Goal: Transaction & Acquisition: Download file/media

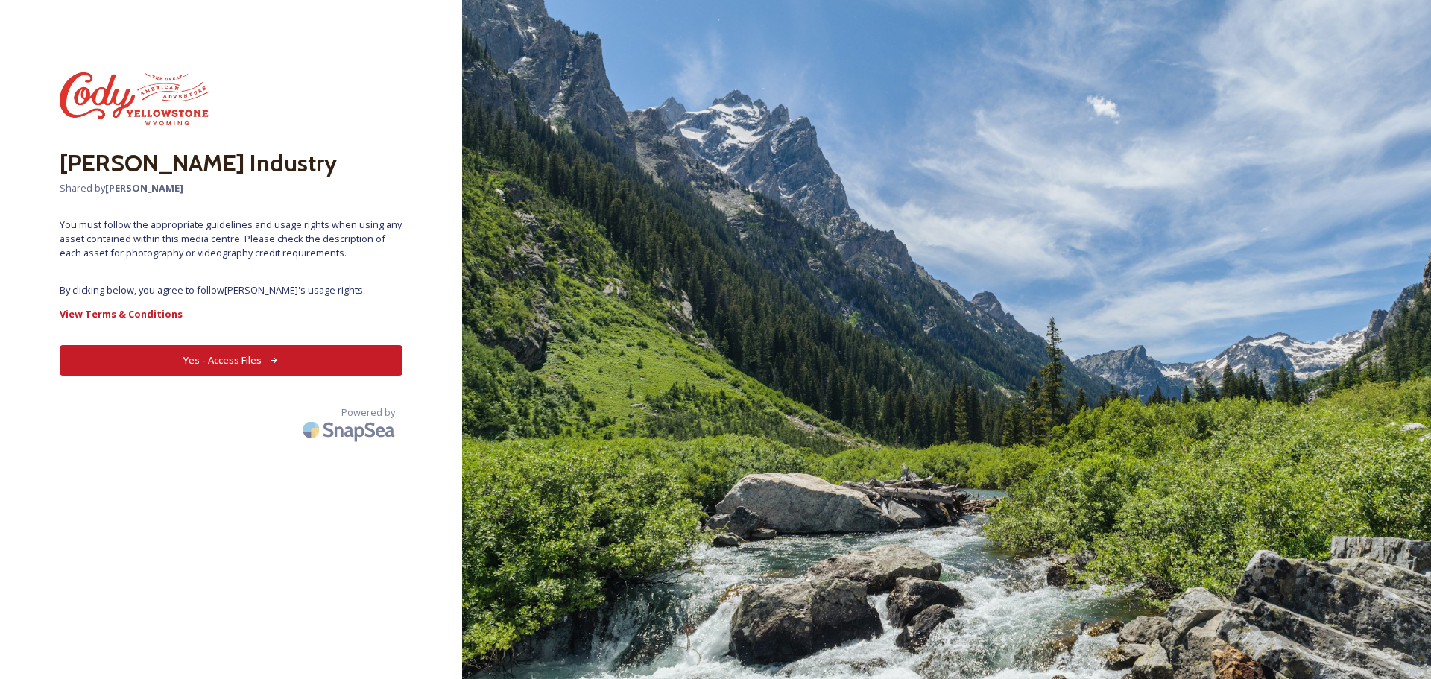
click at [338, 354] on button "Yes - Access Files" at bounding box center [231, 360] width 343 height 31
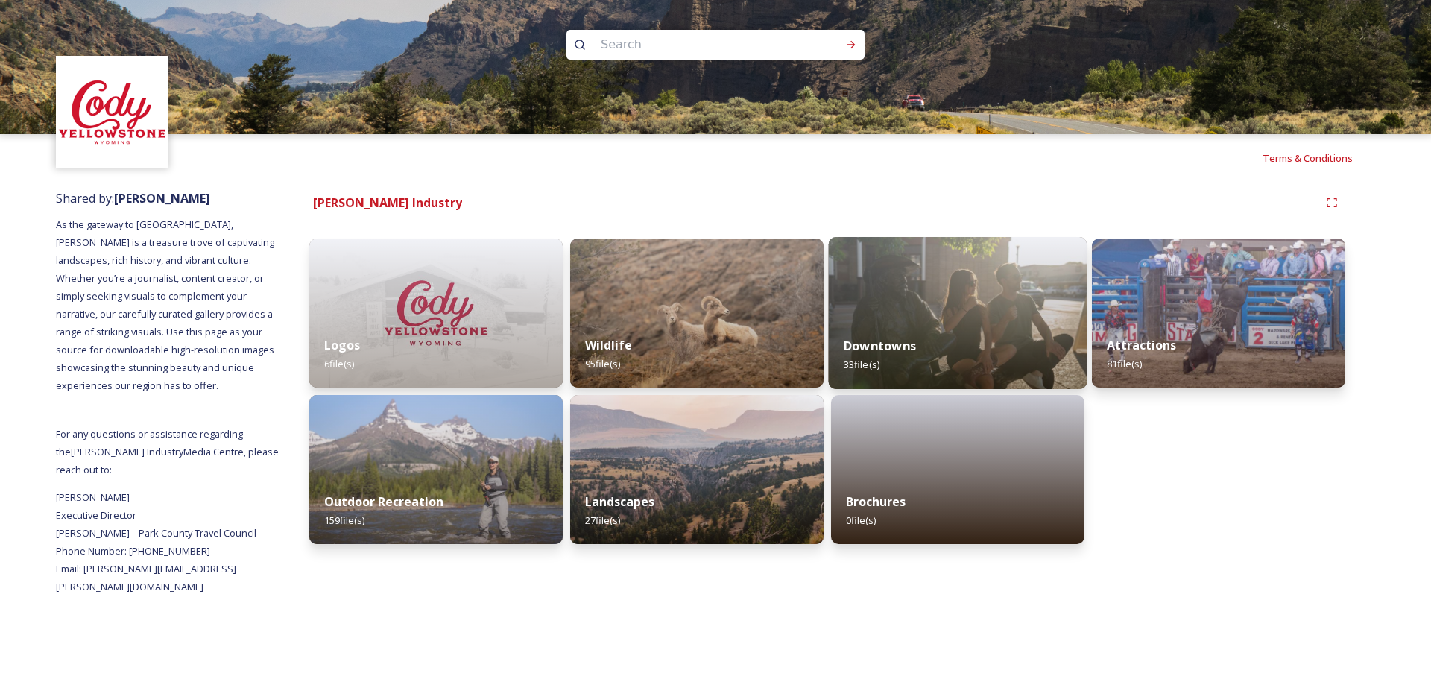
click at [1019, 337] on div "Downtowns 33 file(s)" at bounding box center [958, 355] width 259 height 68
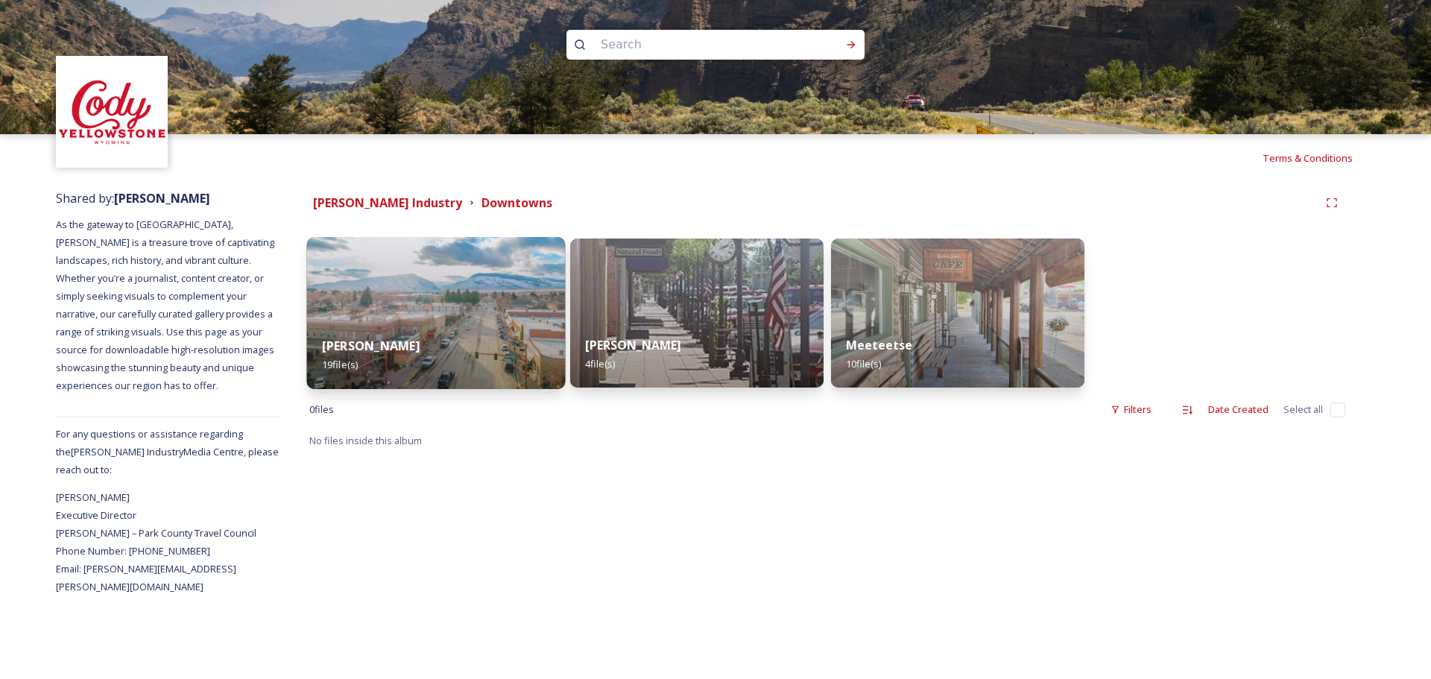
click at [401, 338] on div "[PERSON_NAME] 19 file(s)" at bounding box center [436, 355] width 259 height 68
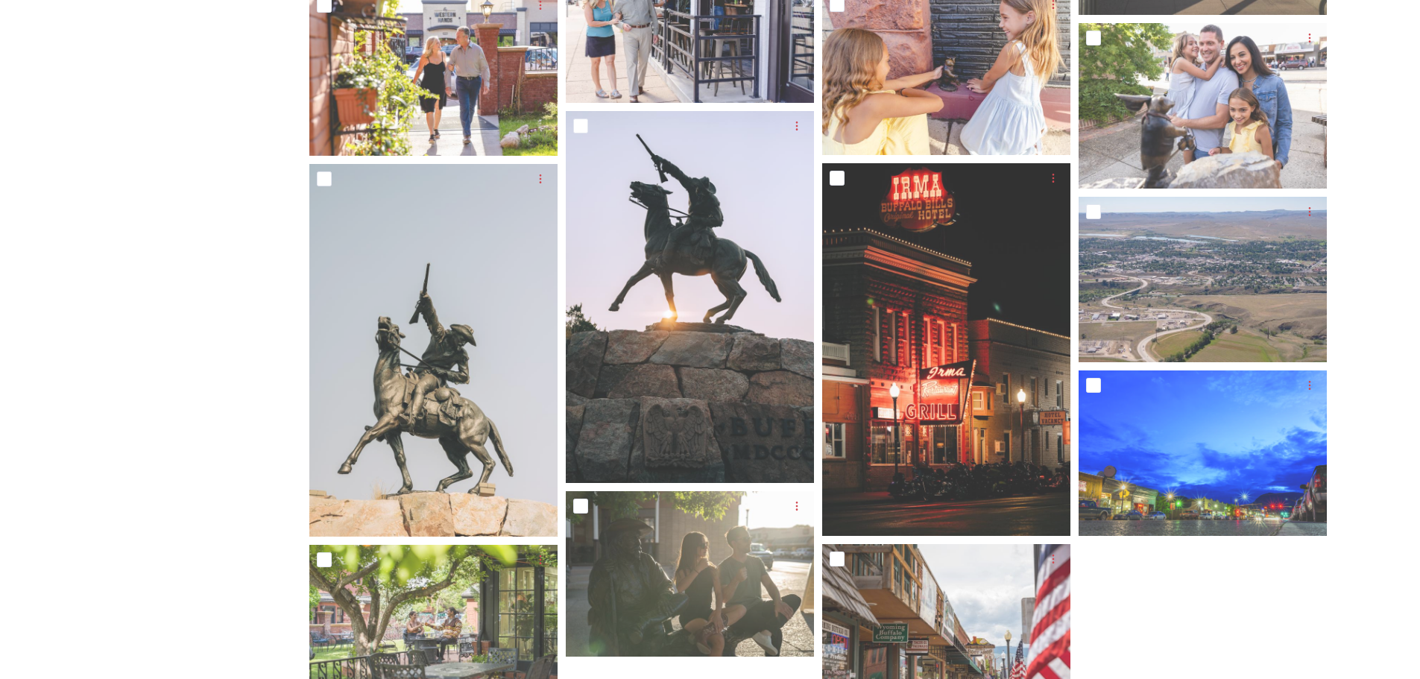
scroll to position [704, 0]
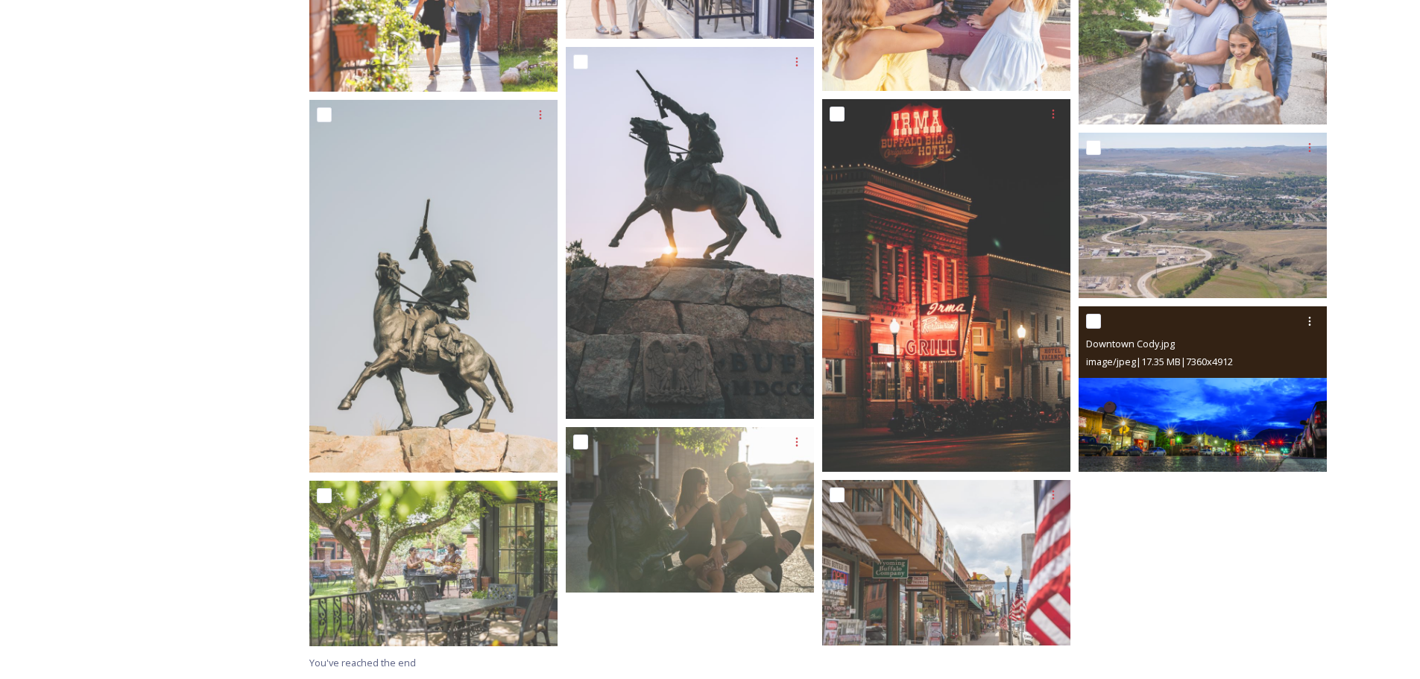
click at [1236, 449] on img at bounding box center [1202, 388] width 248 height 165
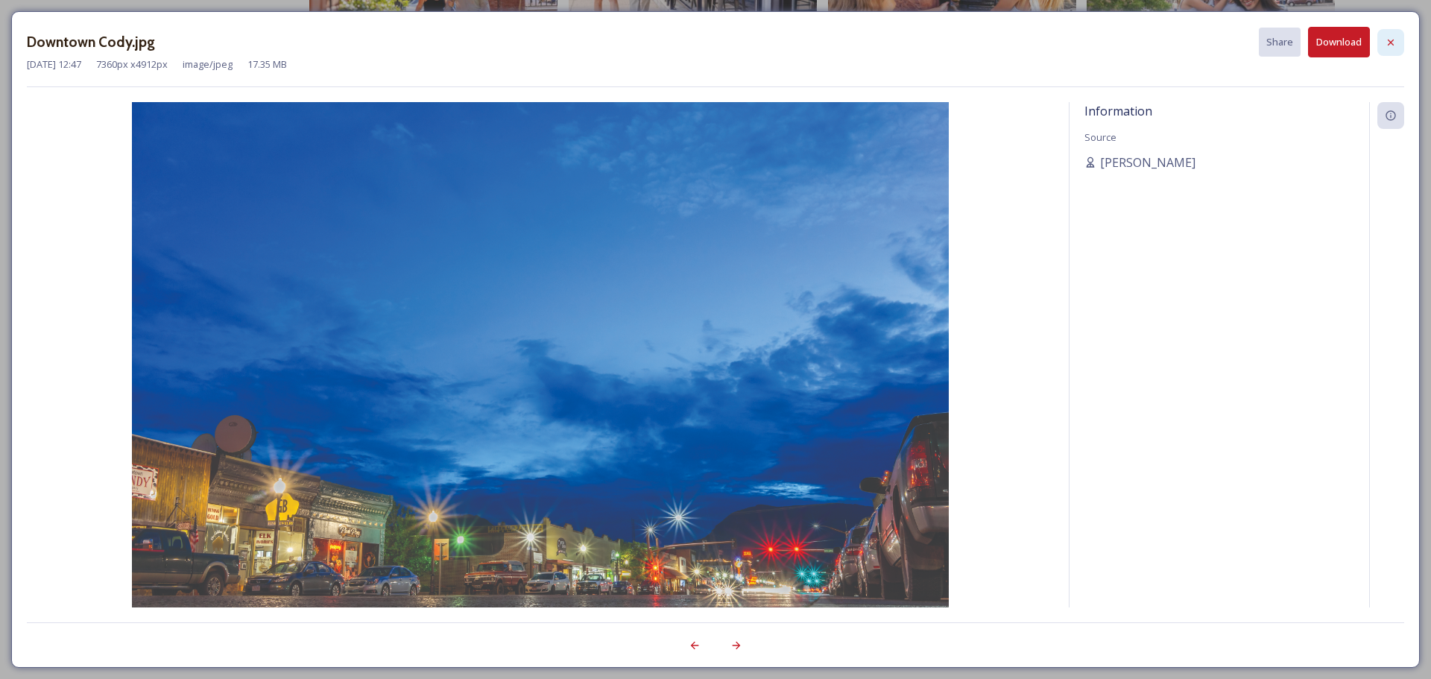
click at [1395, 37] on icon at bounding box center [1391, 43] width 12 height 12
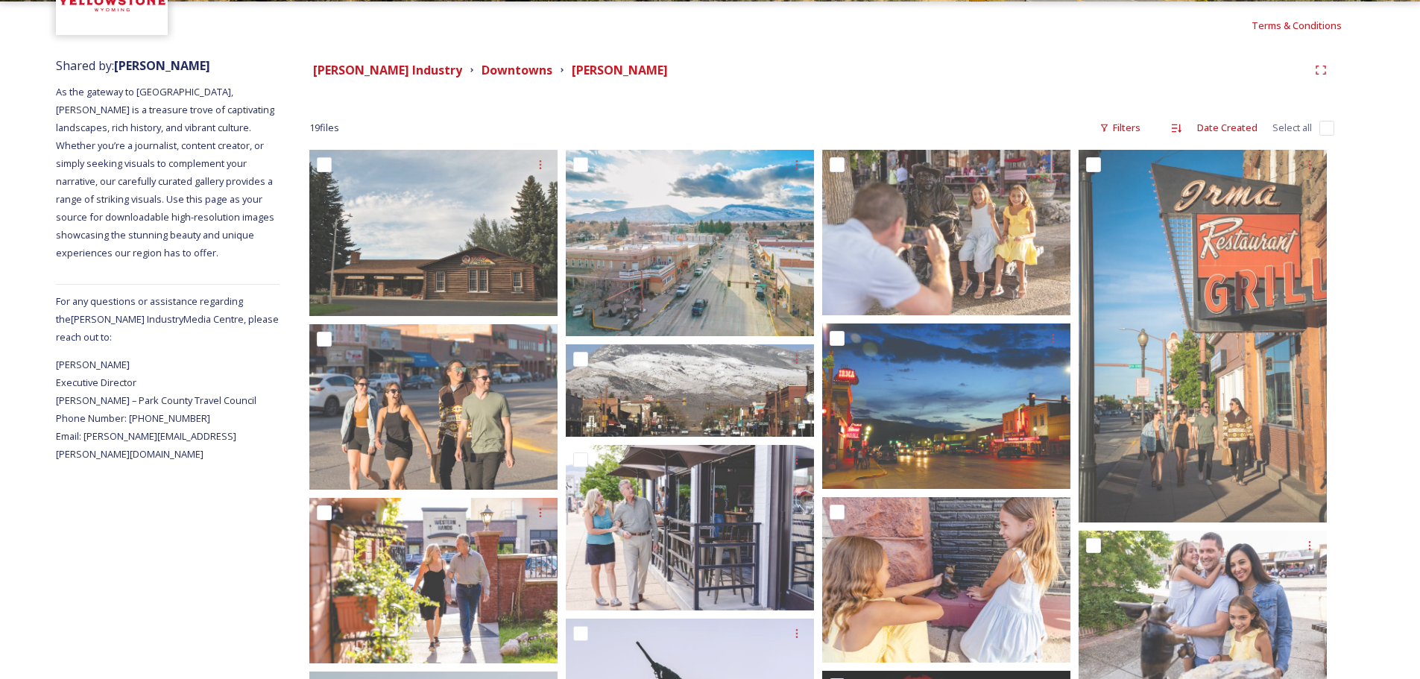
scroll to position [34, 0]
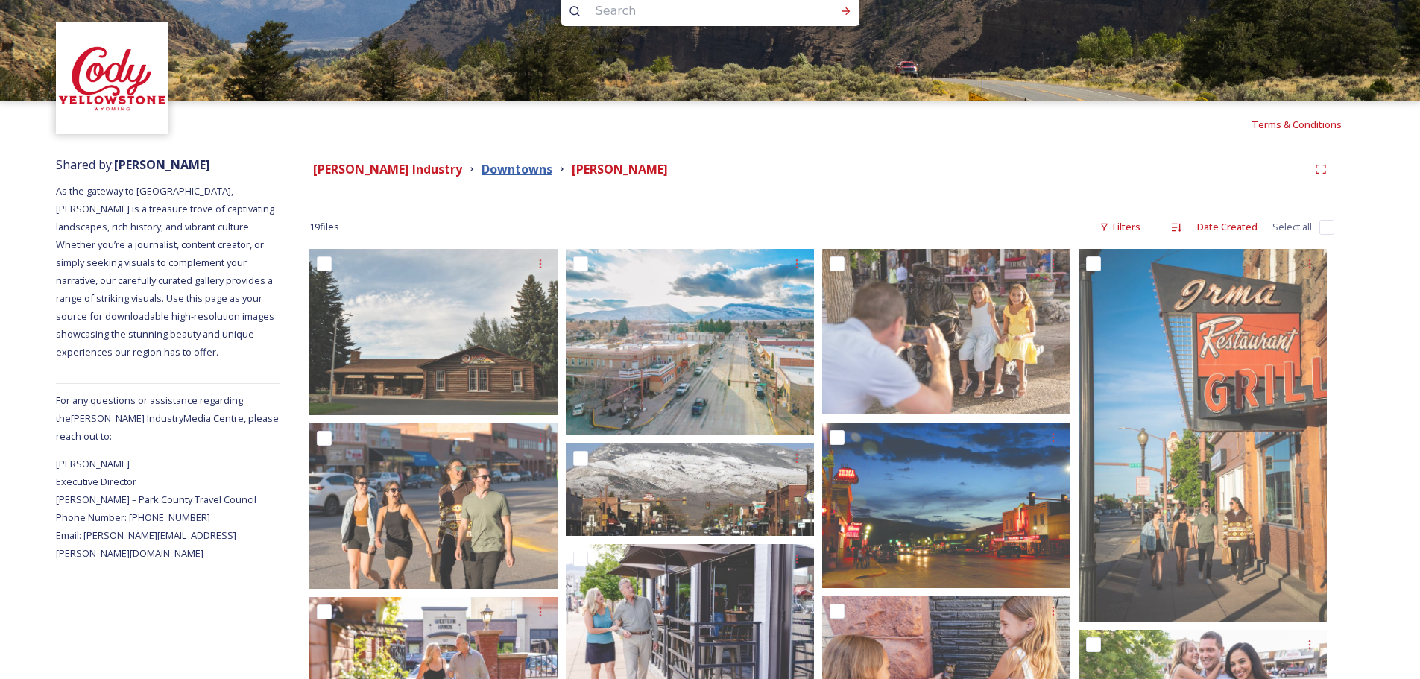
click at [516, 174] on strong "Downtowns" at bounding box center [516, 169] width 71 height 16
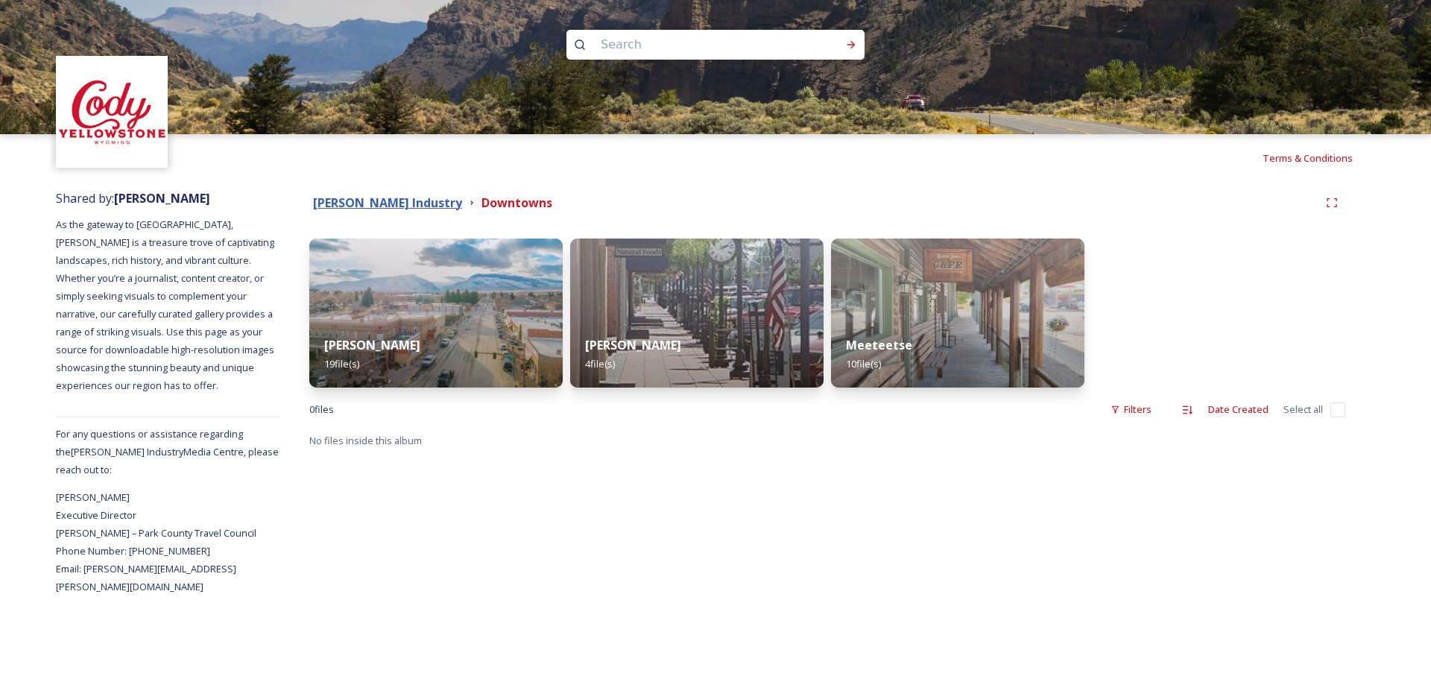
click at [406, 197] on strong "[PERSON_NAME] Industry" at bounding box center [387, 202] width 149 height 16
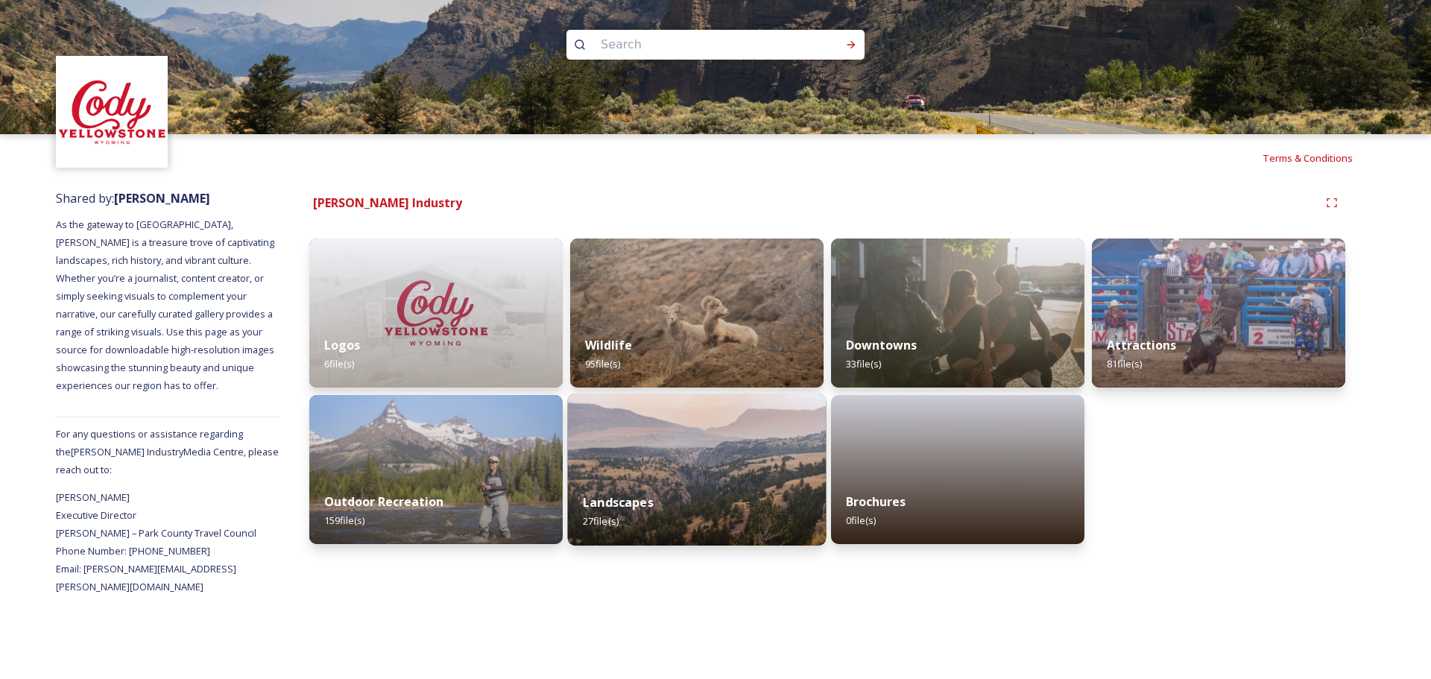
click at [669, 493] on div "Landscapes 27 file(s)" at bounding box center [697, 512] width 259 height 68
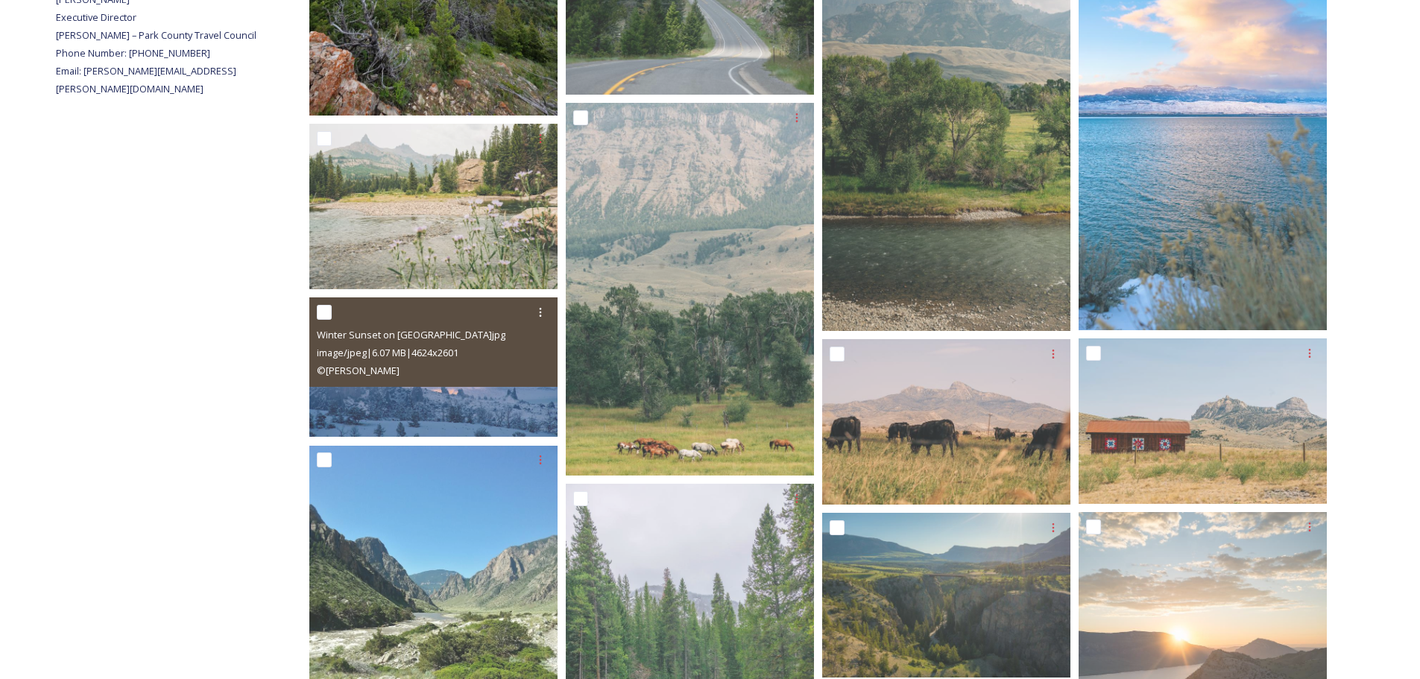
scroll to position [522, 0]
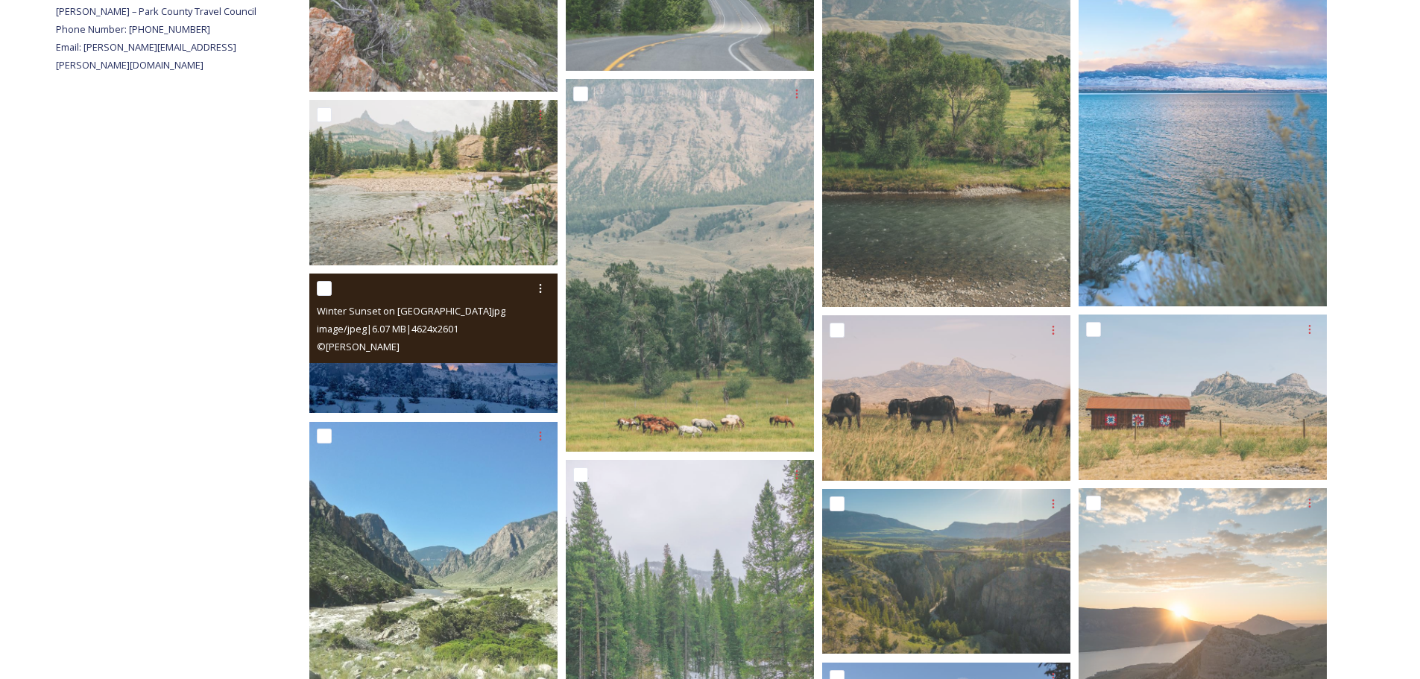
click at [393, 386] on img at bounding box center [433, 342] width 248 height 139
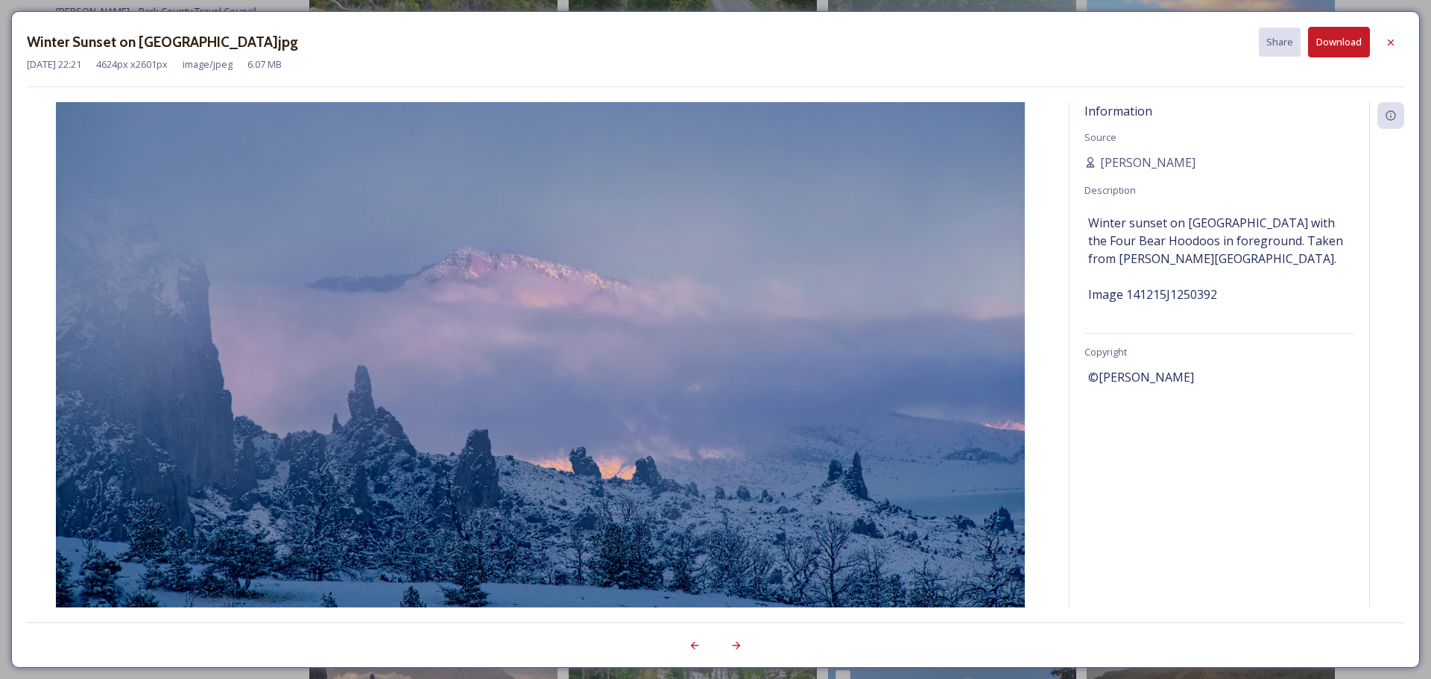
click at [1323, 48] on button "Download" at bounding box center [1339, 42] width 62 height 31
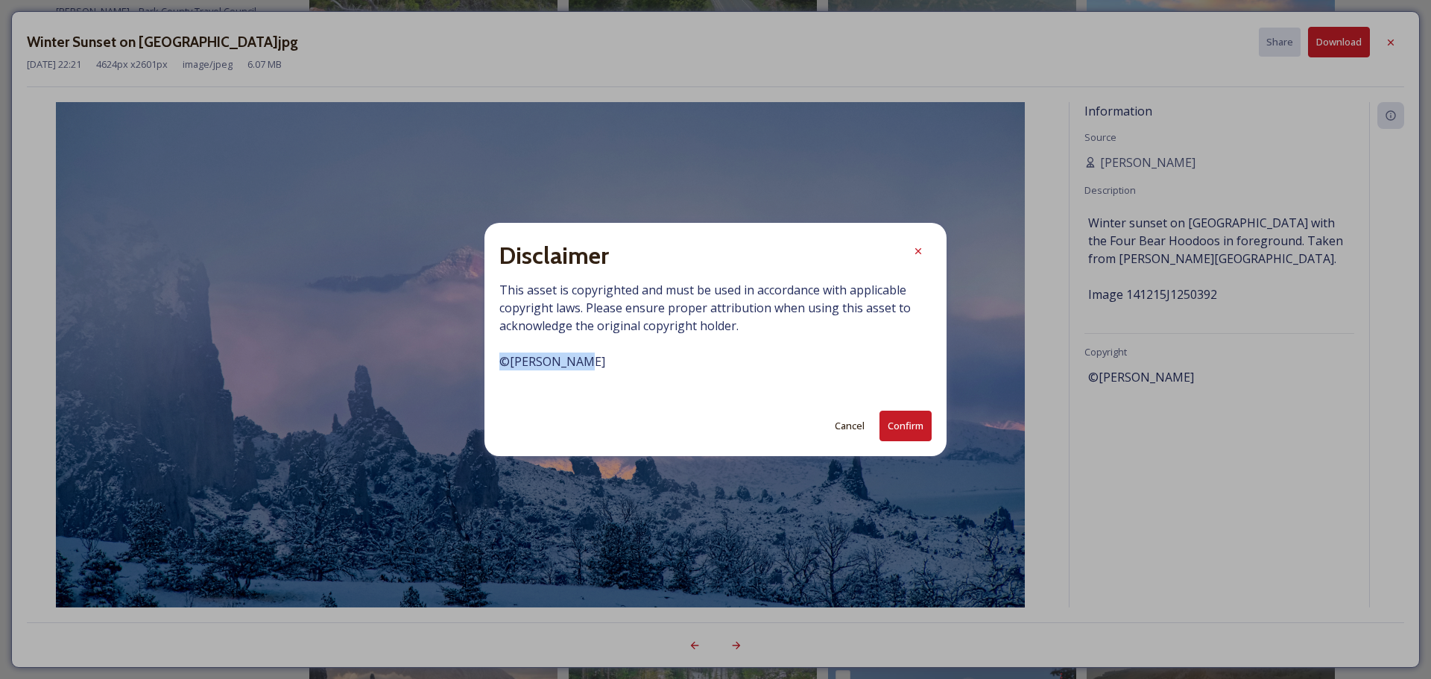
drag, startPoint x: 501, startPoint y: 362, endPoint x: 571, endPoint y: 363, distance: 69.3
click at [571, 363] on span "This asset is copyrighted and must be used in accordance with applicable copyri…" at bounding box center [715, 334] width 432 height 107
copy span "© [PERSON_NAME]"
click at [923, 435] on button "Confirm" at bounding box center [905, 426] width 52 height 31
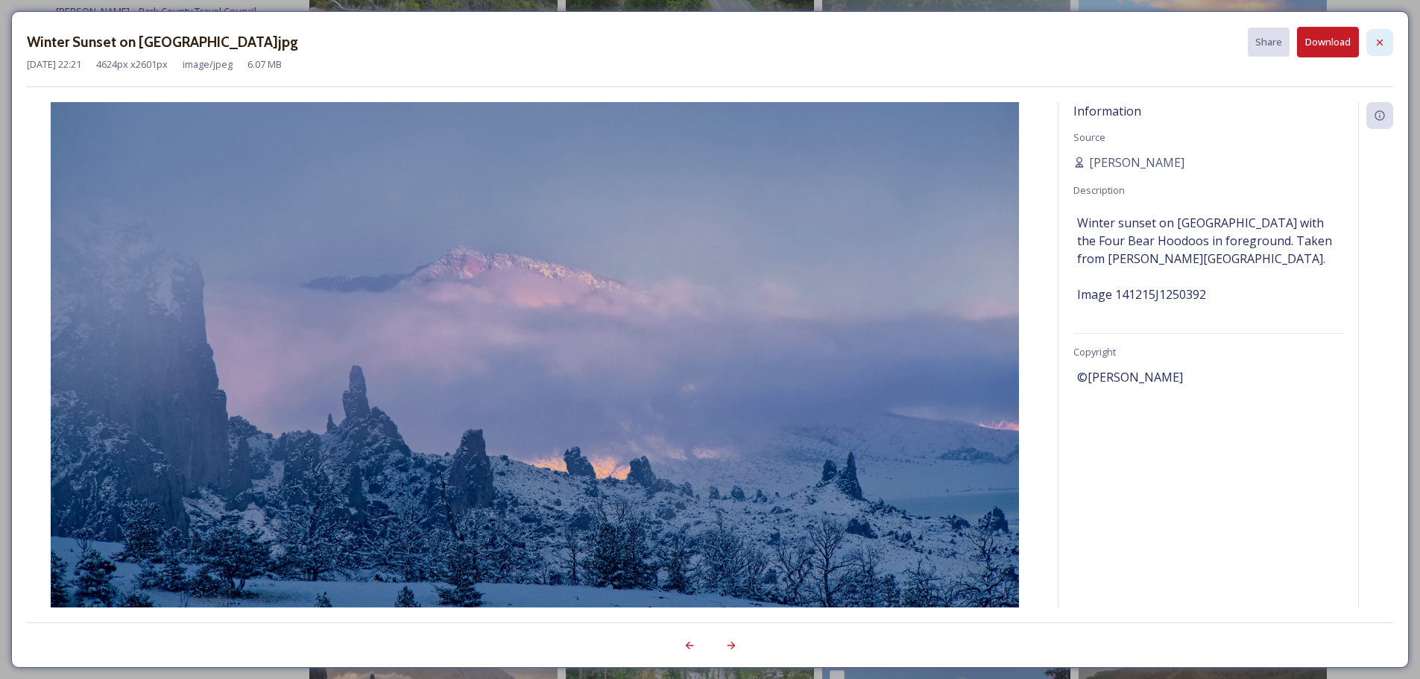
click at [1382, 39] on icon at bounding box center [1379, 42] width 6 height 6
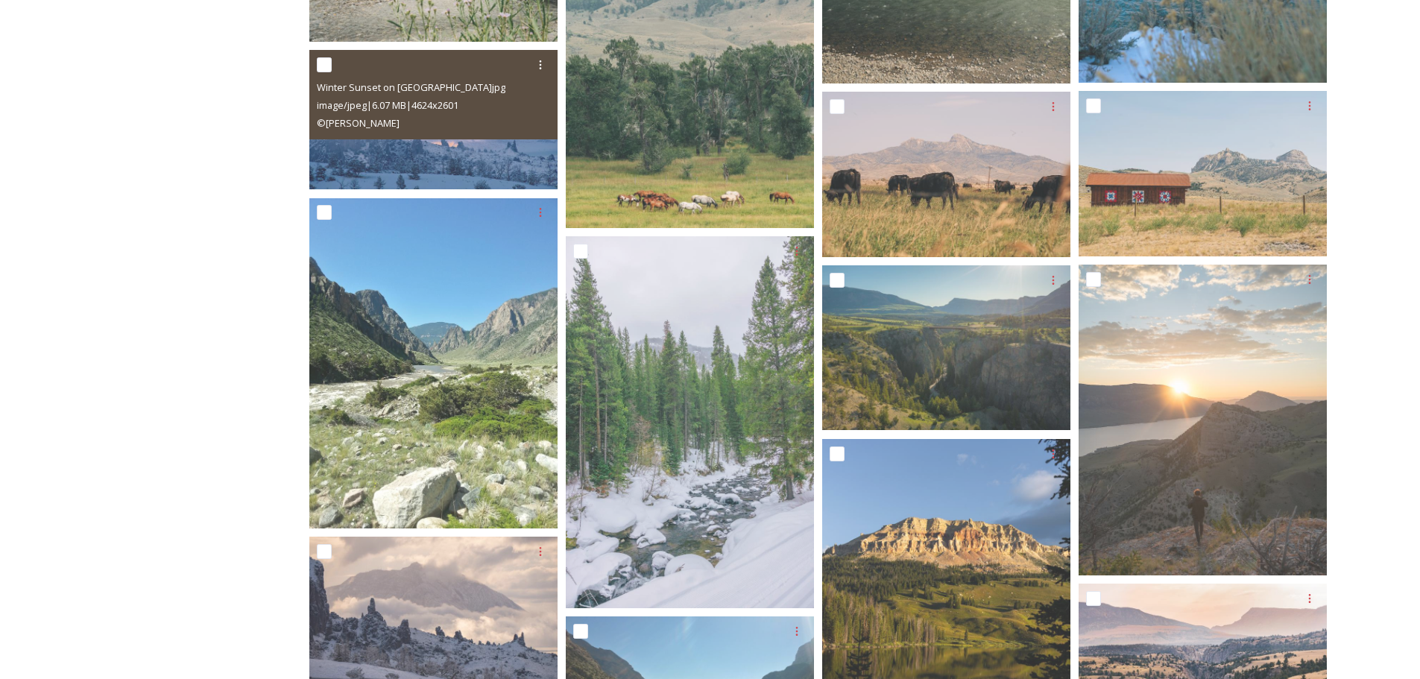
scroll to position [820, 0]
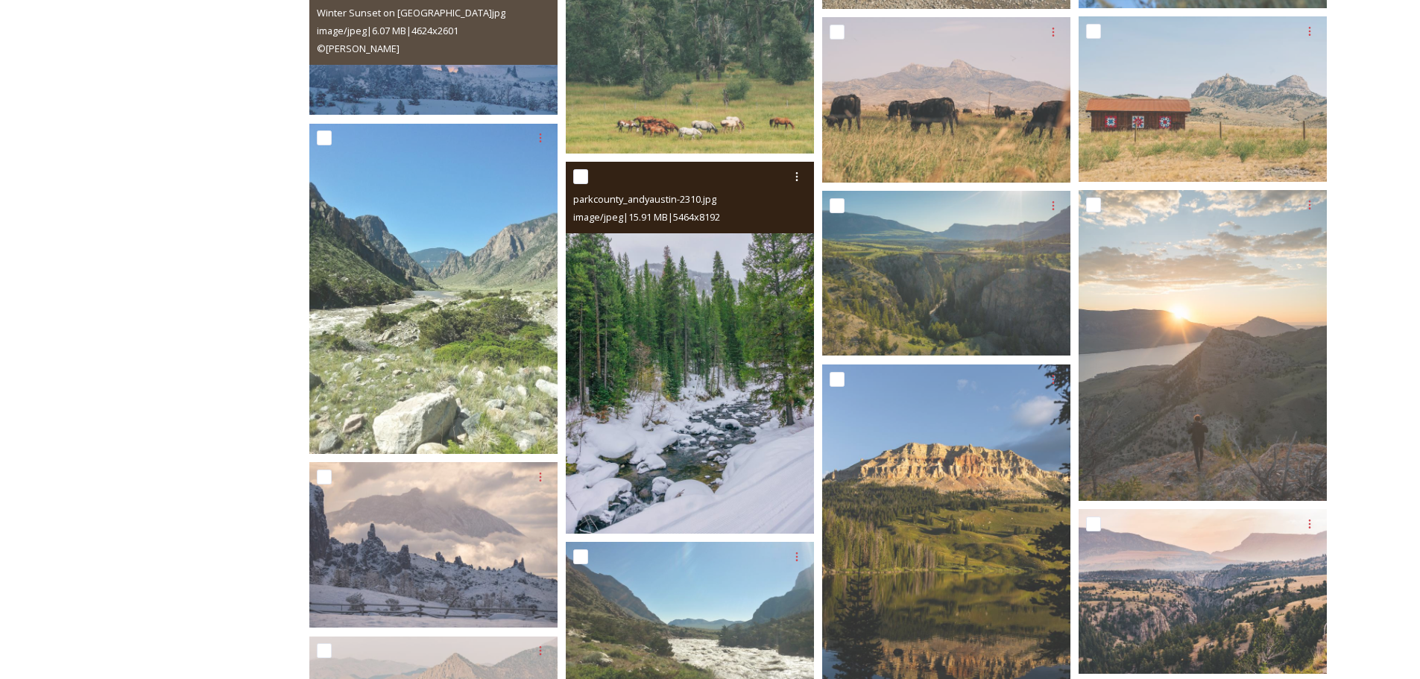
click at [723, 346] on img at bounding box center [690, 348] width 248 height 372
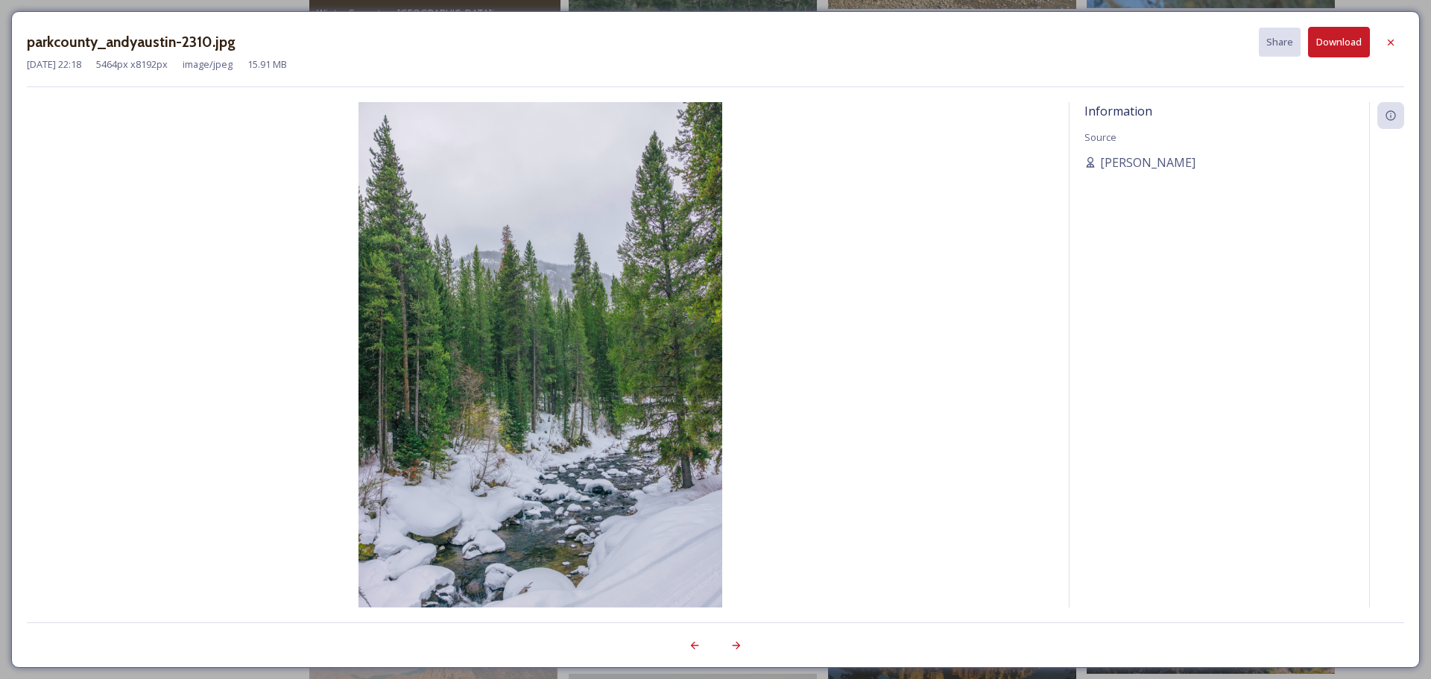
click at [1342, 50] on button "Download" at bounding box center [1339, 42] width 62 height 31
click at [1387, 45] on icon at bounding box center [1391, 43] width 12 height 12
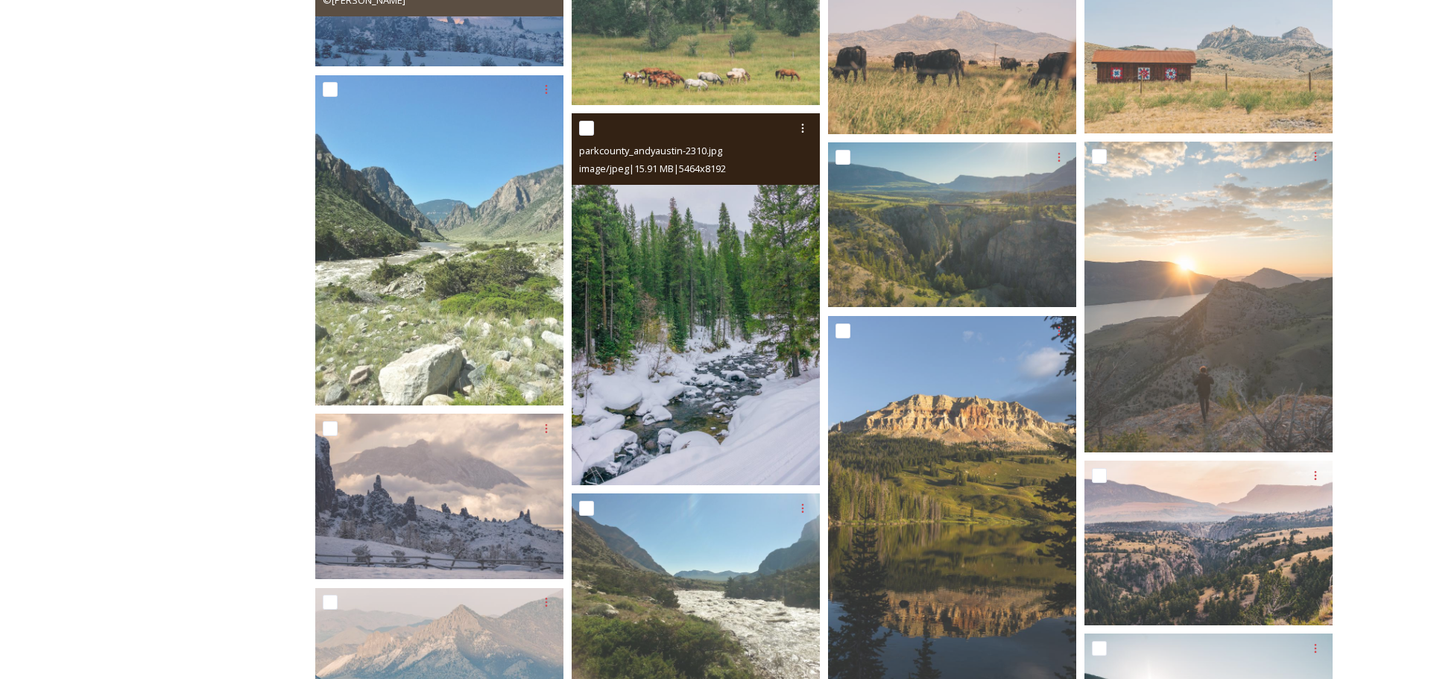
scroll to position [863, 0]
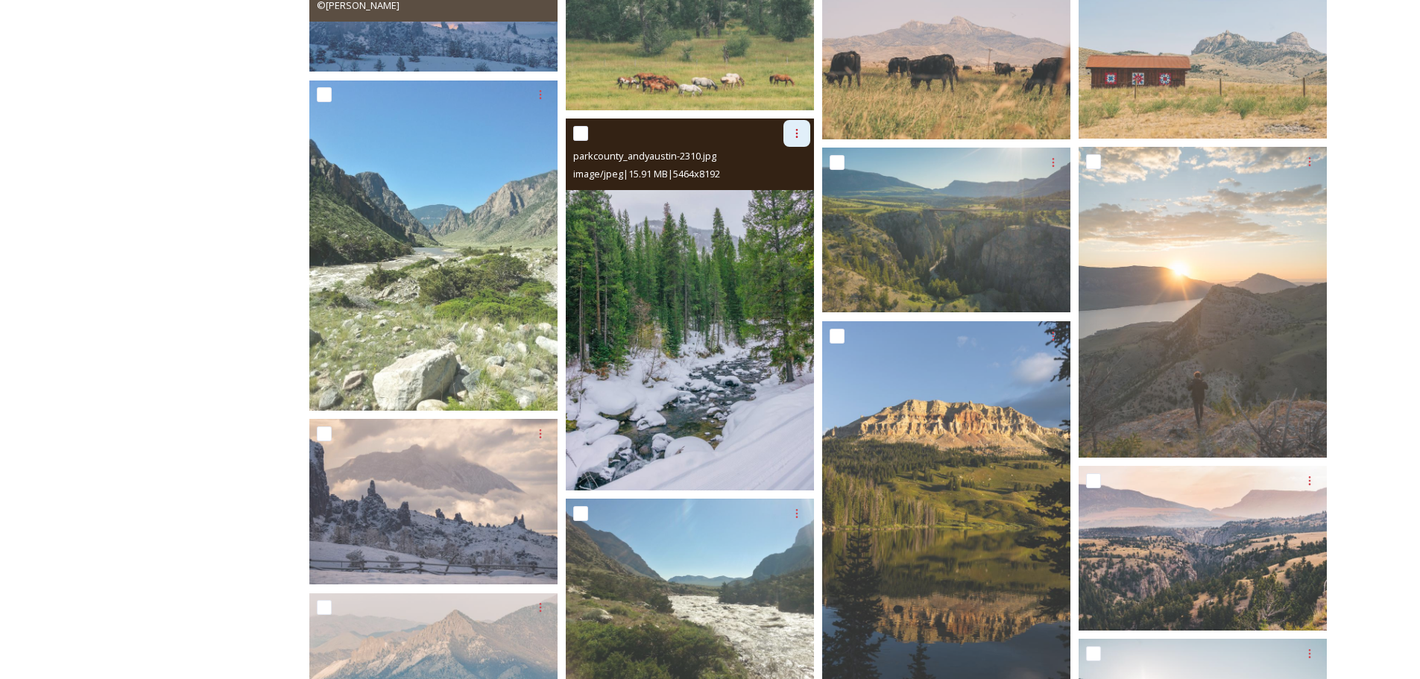
click at [795, 128] on icon at bounding box center [797, 133] width 12 height 12
click at [777, 162] on span "View File" at bounding box center [775, 166] width 39 height 14
